Goal: Entertainment & Leisure: Consume media (video, audio)

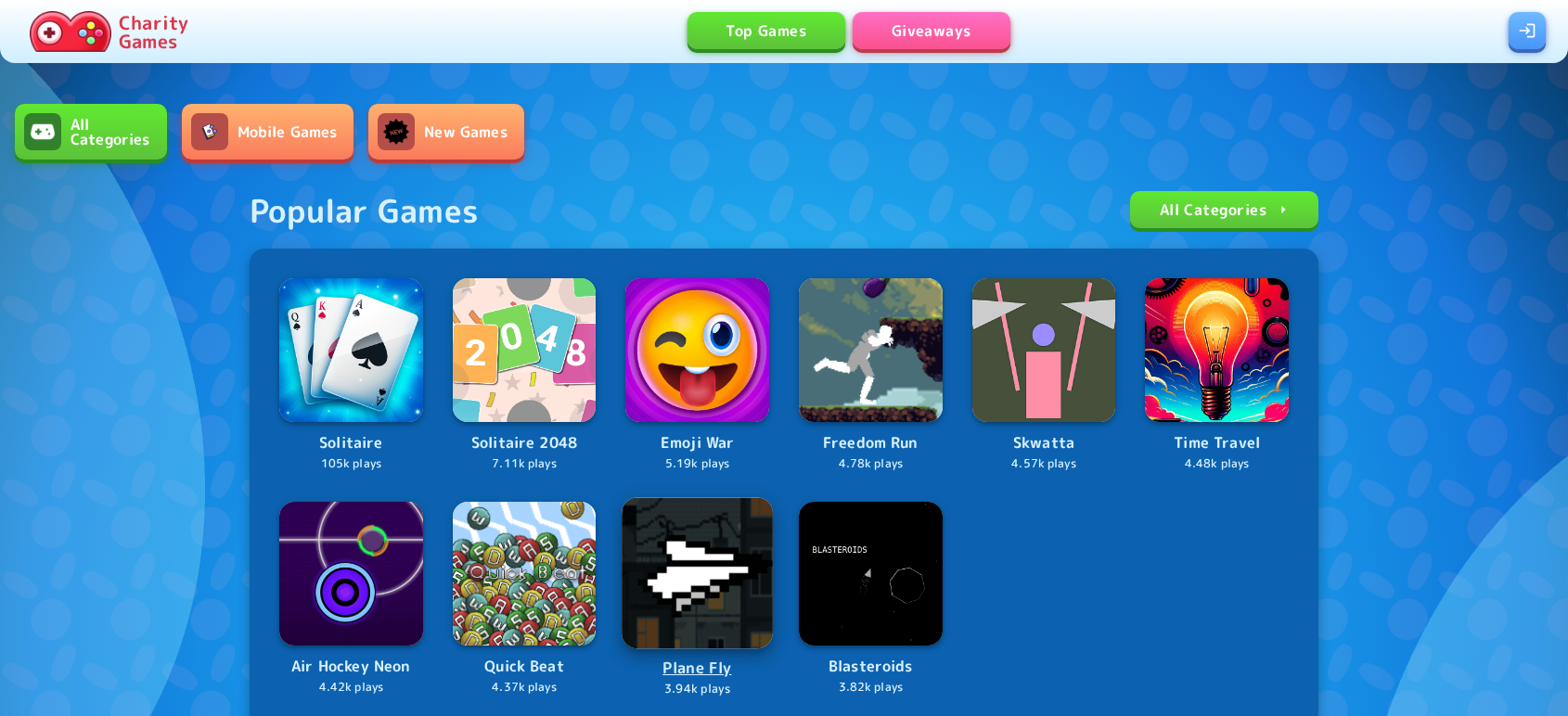
scroll to position [528, 0]
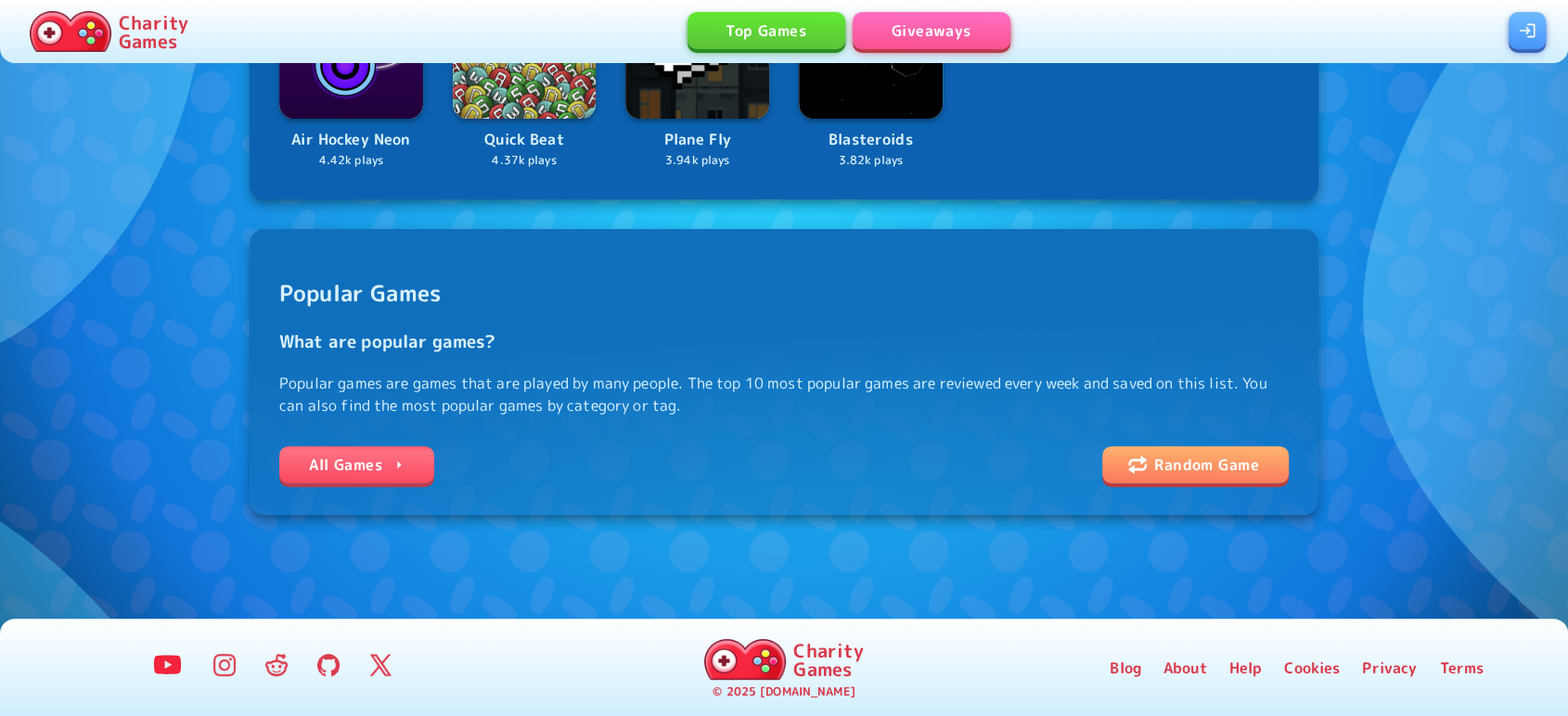
click at [396, 459] on icon at bounding box center [399, 464] width 19 height 19
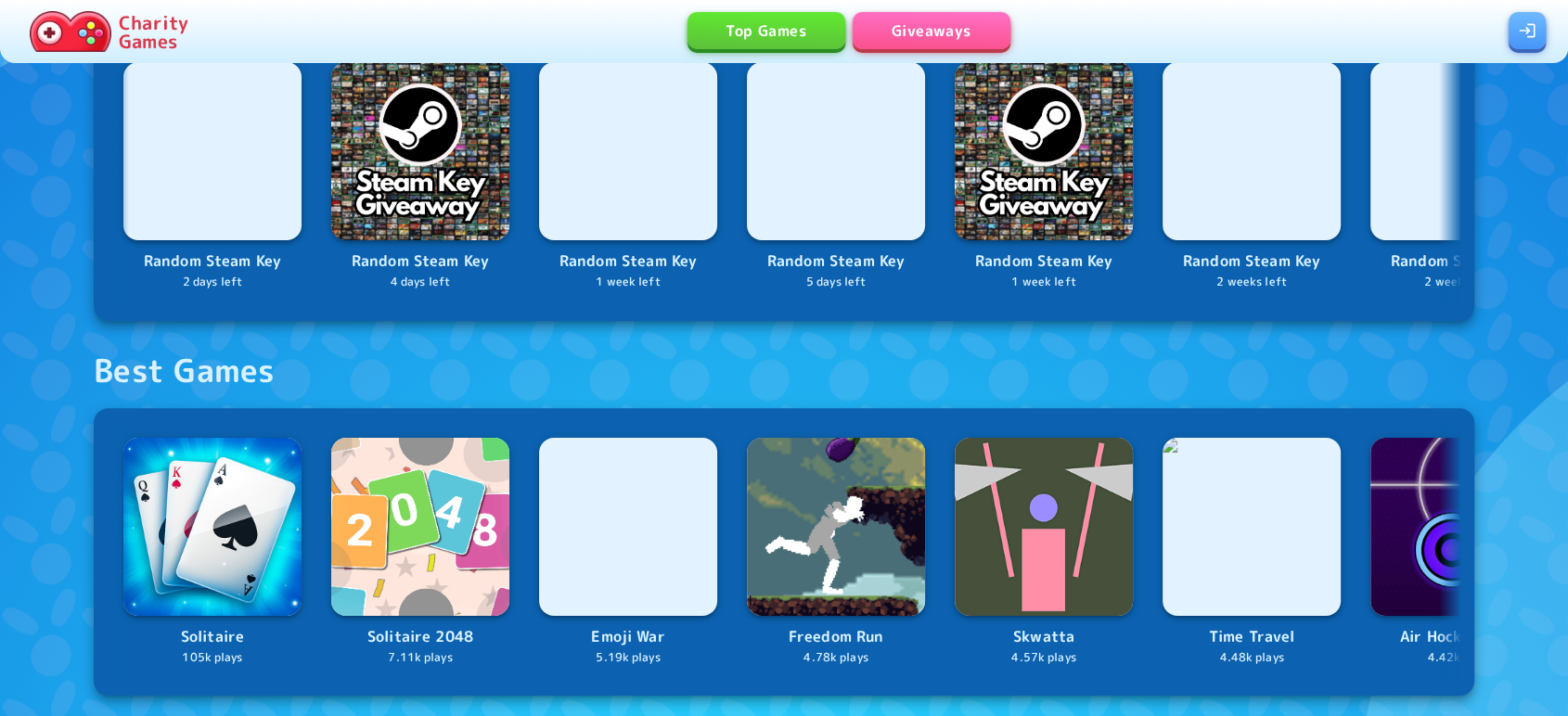
scroll to position [1221, 0]
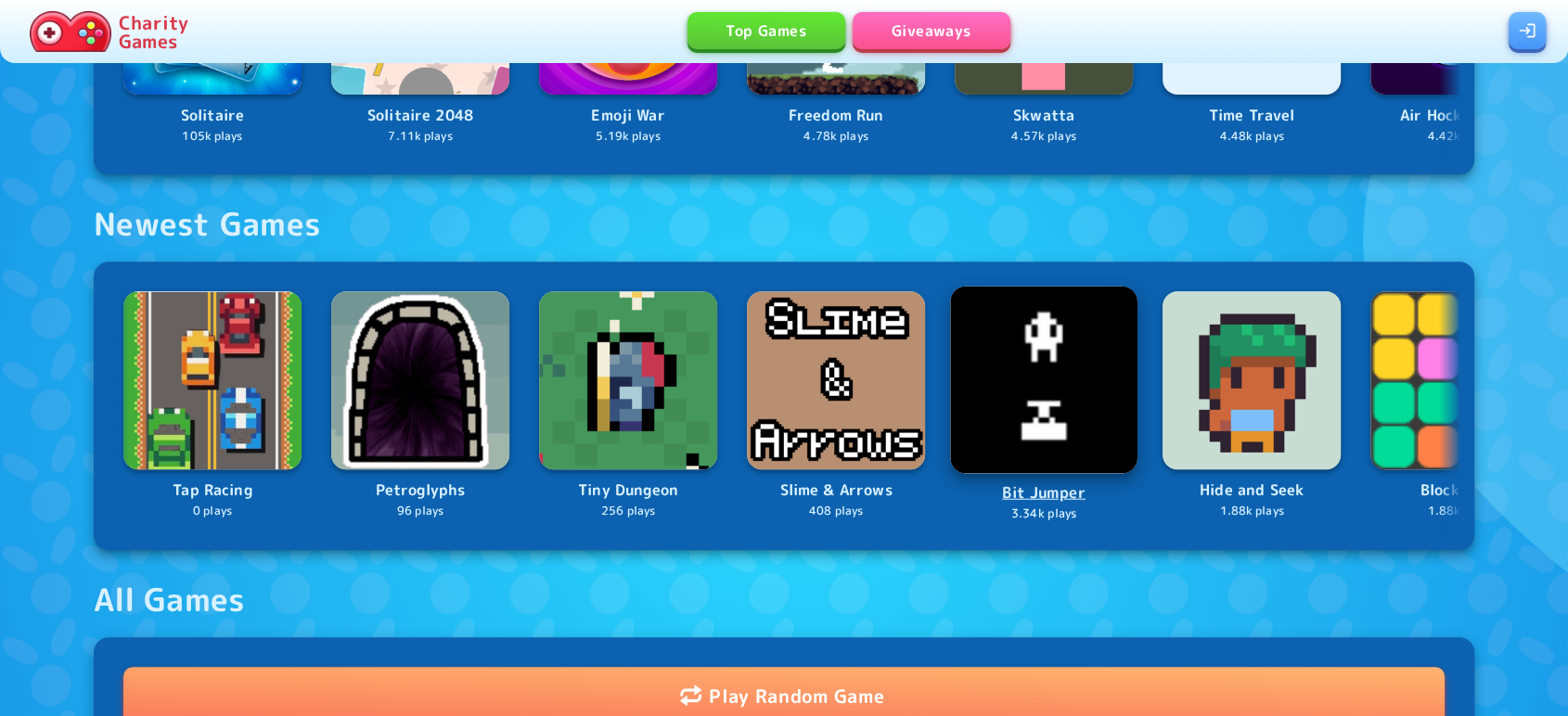
click at [1047, 352] on img at bounding box center [1043, 380] width 187 height 187
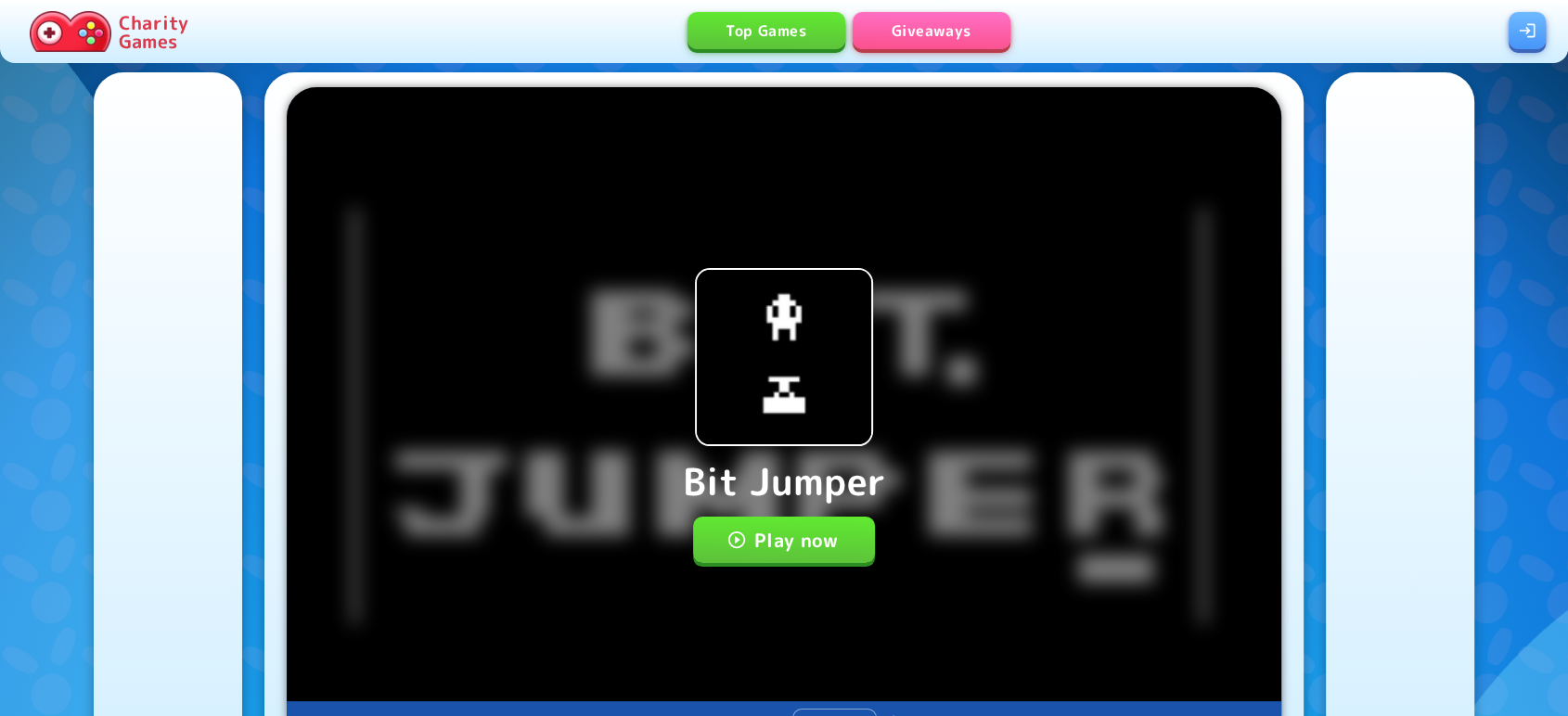
scroll to position [40, 0]
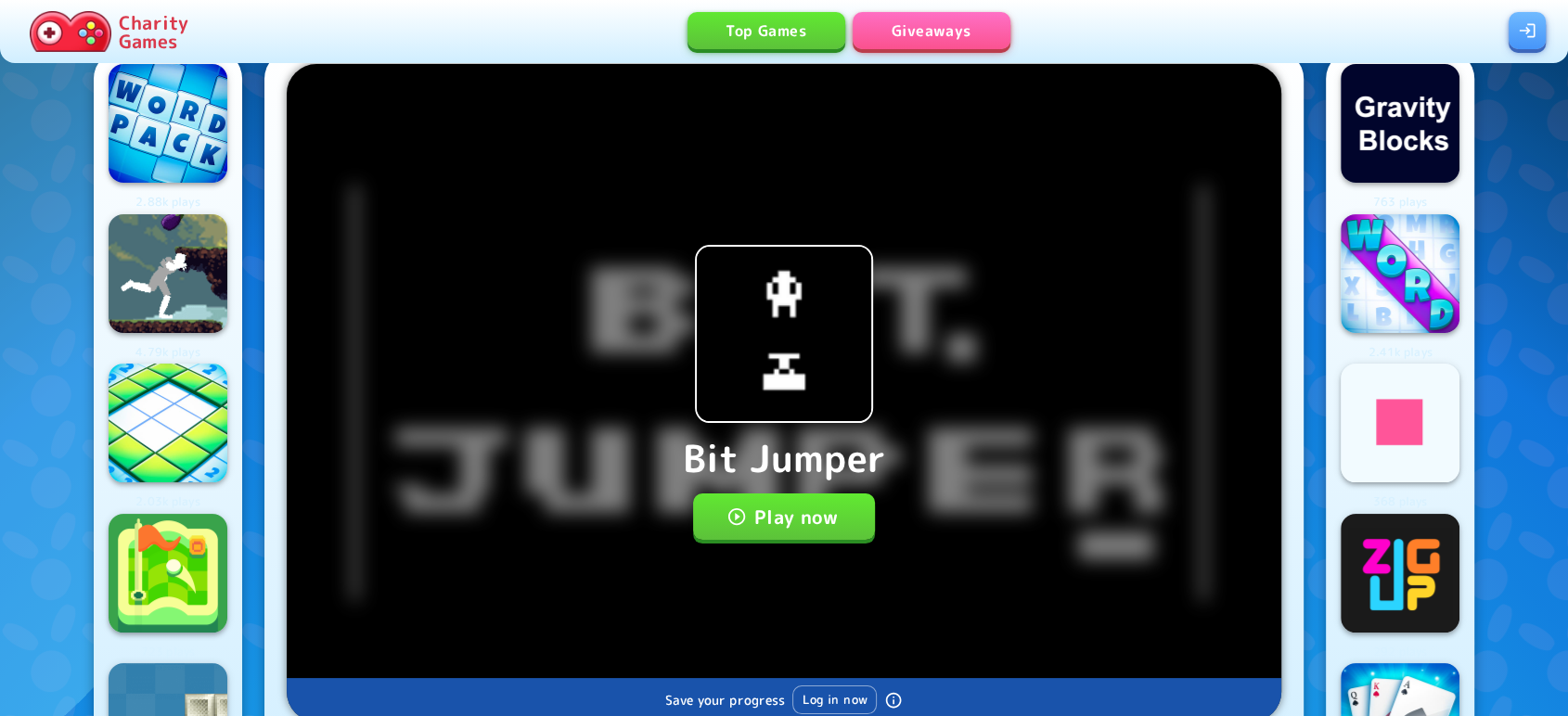
click at [757, 511] on button "Play now" at bounding box center [784, 517] width 182 height 47
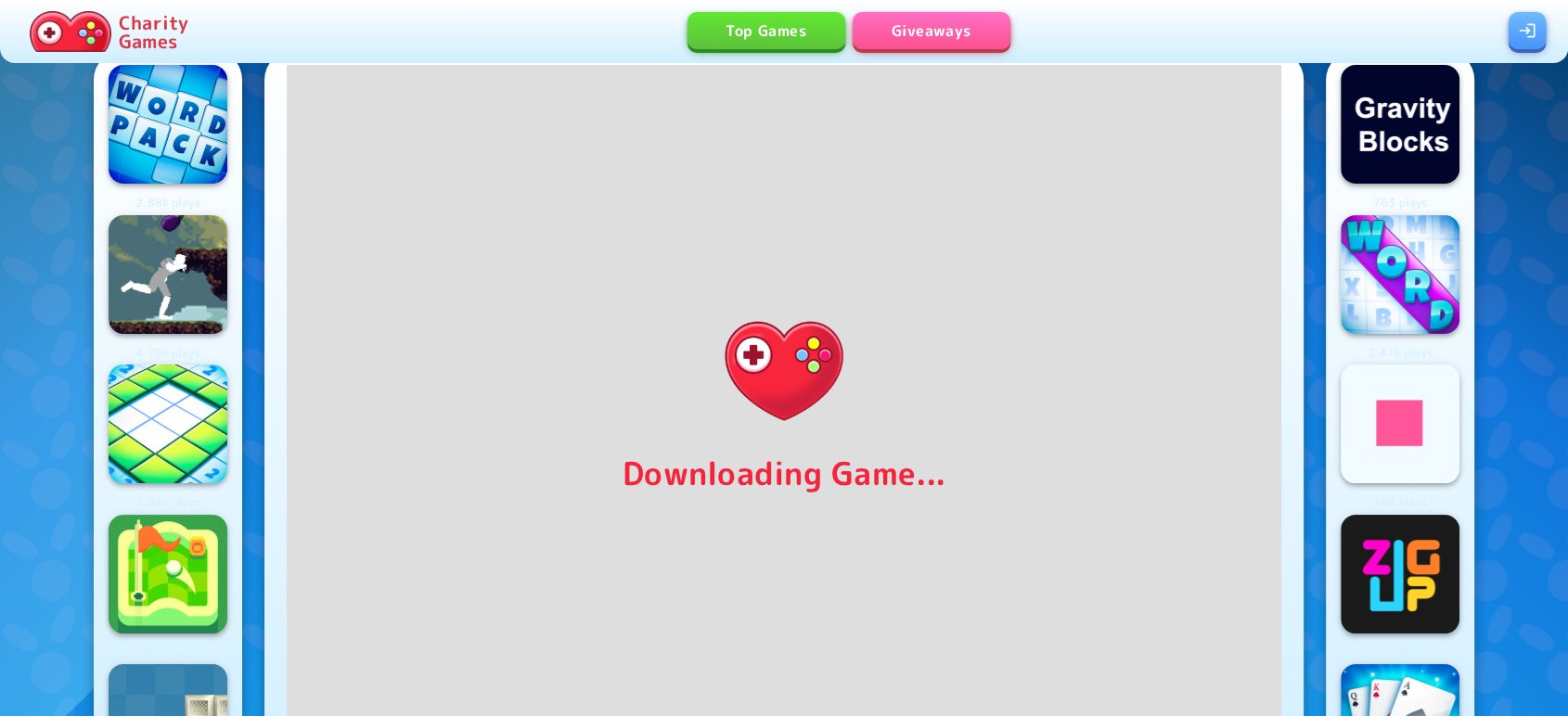
scroll to position [41, 0]
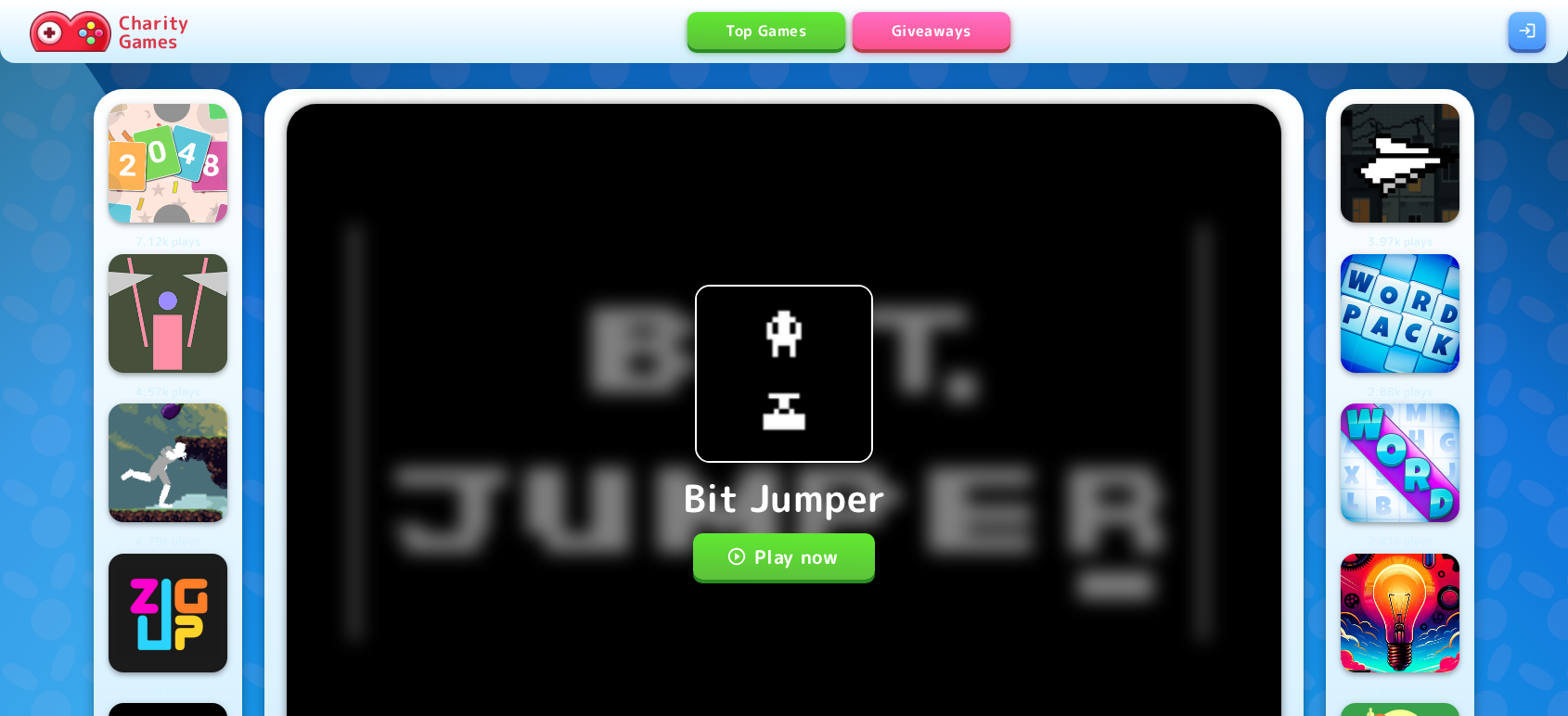
scroll to position [17, 0]
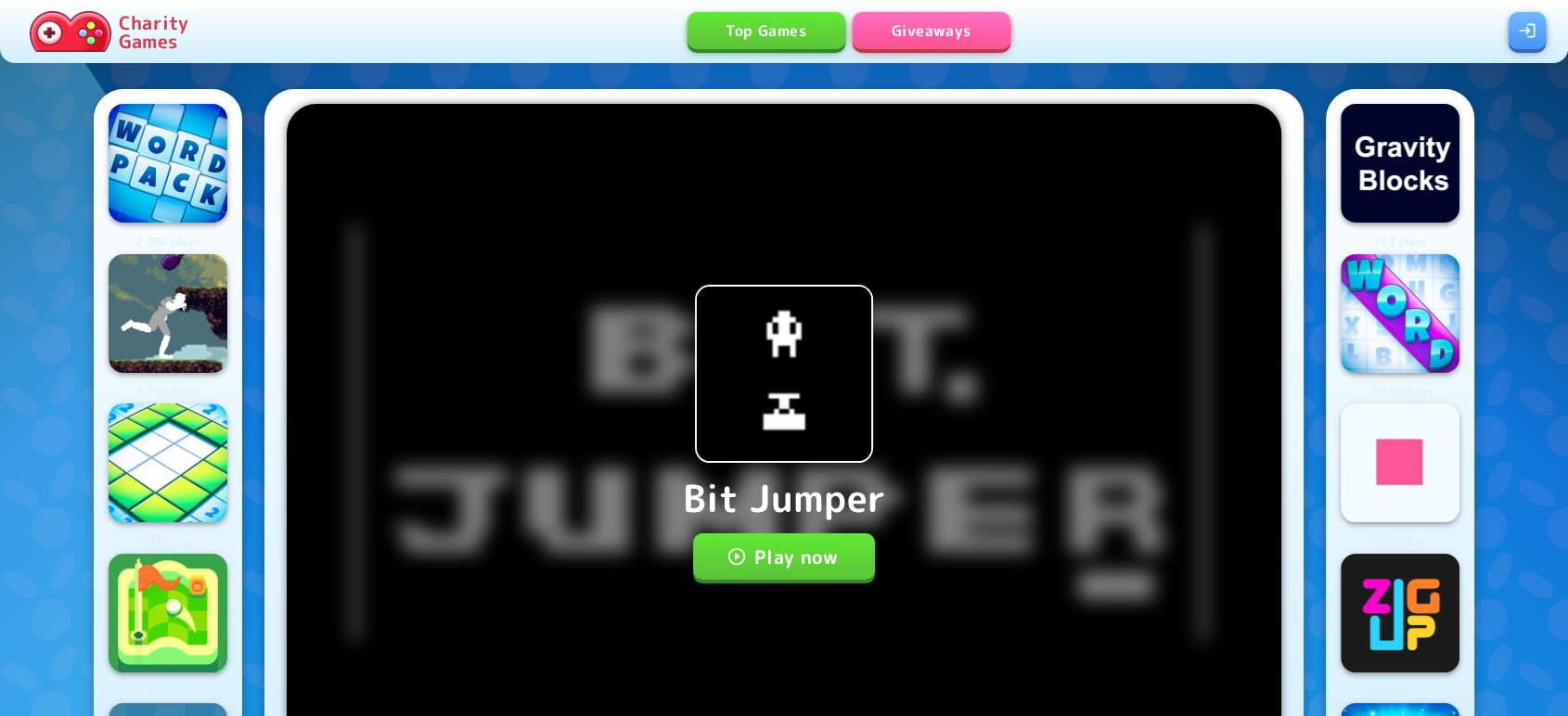
click at [737, 561] on icon "button" at bounding box center [737, 556] width 21 height 21
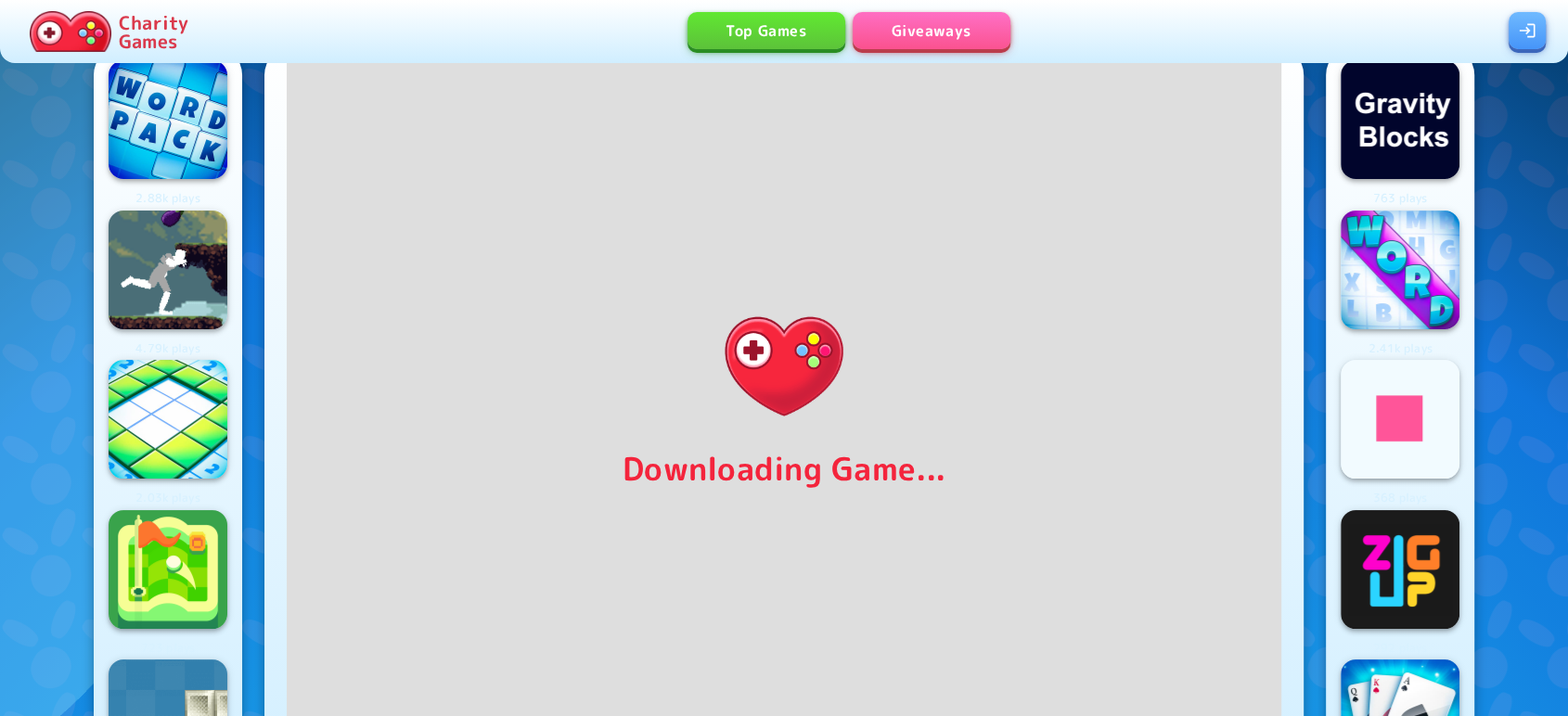
scroll to position [45, 0]
click at [545, 30] on div "Top Games Giveaways" at bounding box center [852, 31] width 1313 height 39
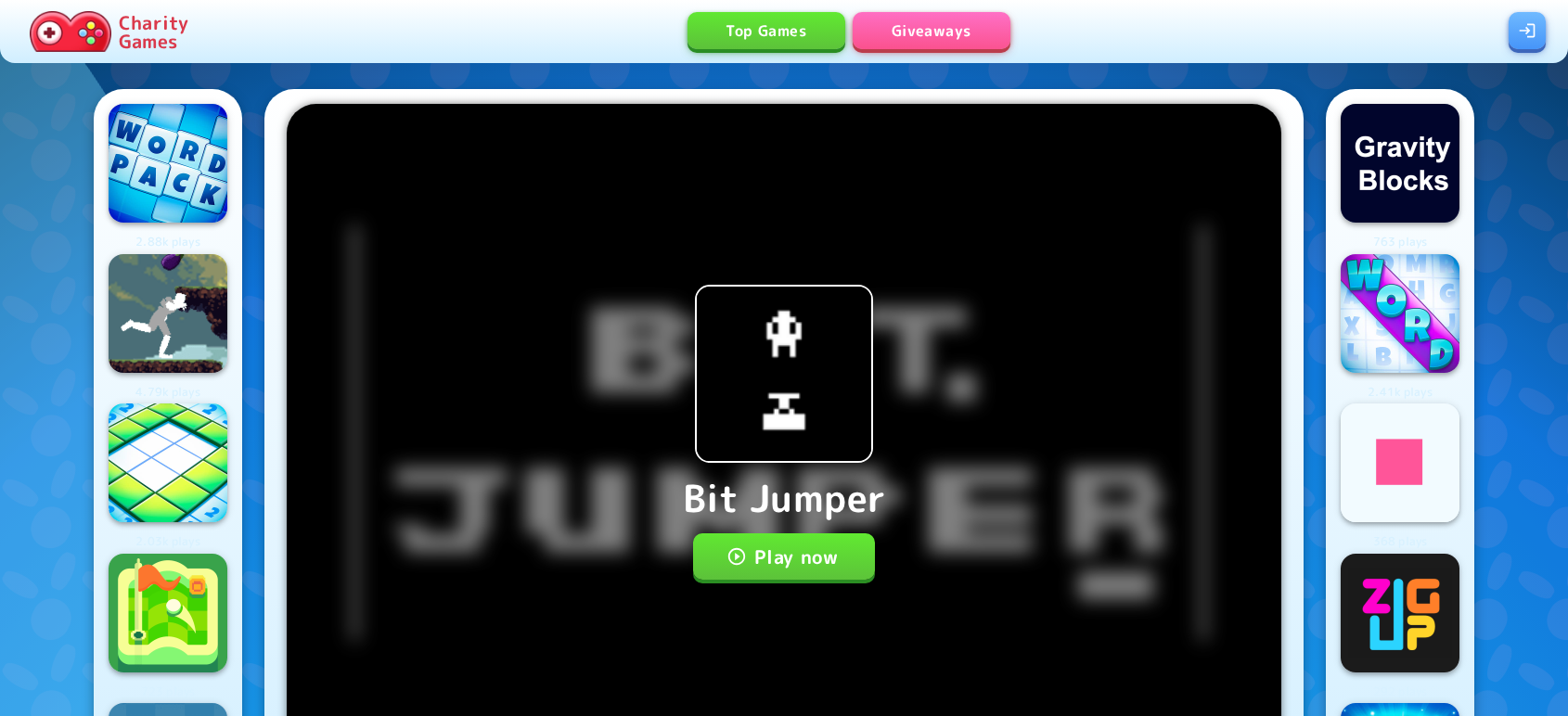
scroll to position [45, 0]
click at [745, 564] on icon "button" at bounding box center [737, 556] width 21 height 21
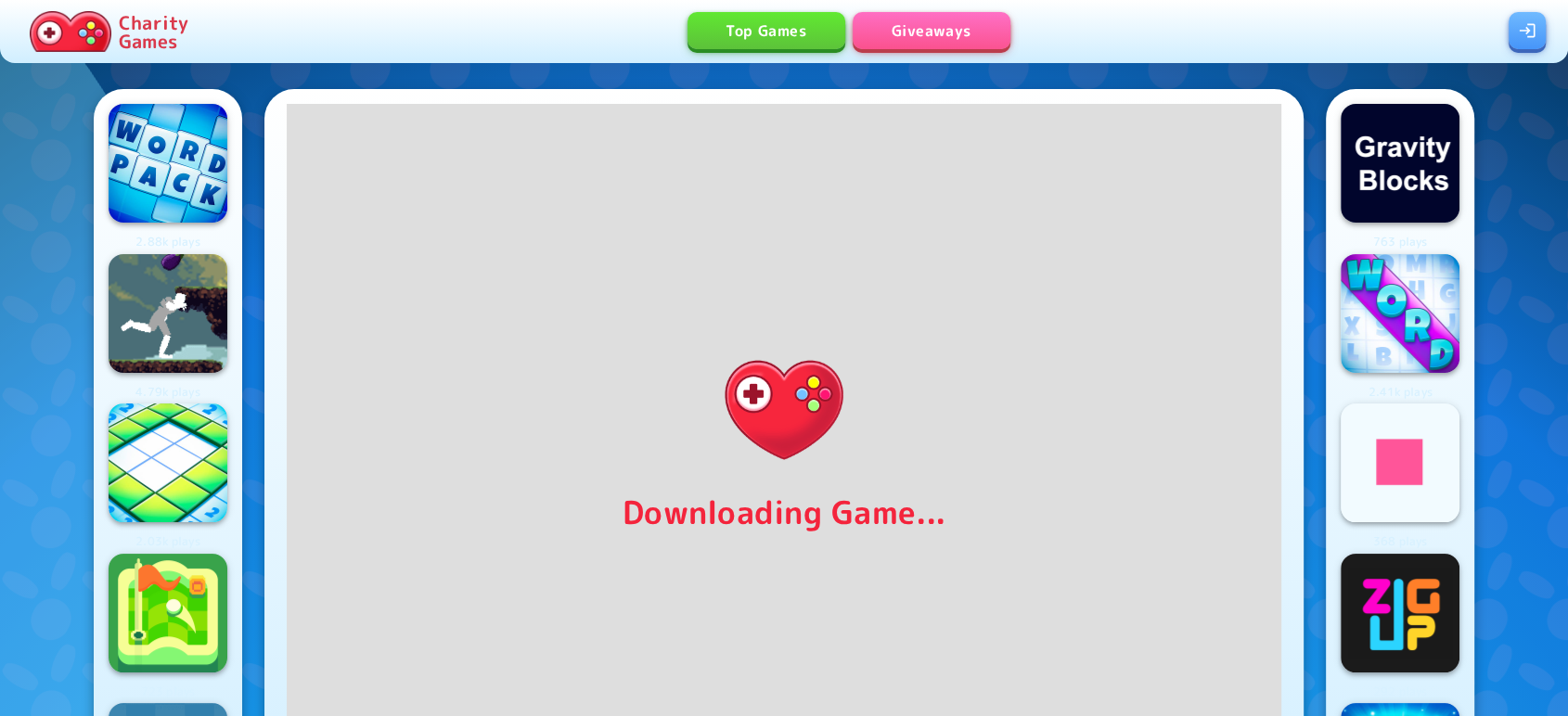
scroll to position [50, 0]
